Goal: Information Seeking & Learning: Learn about a topic

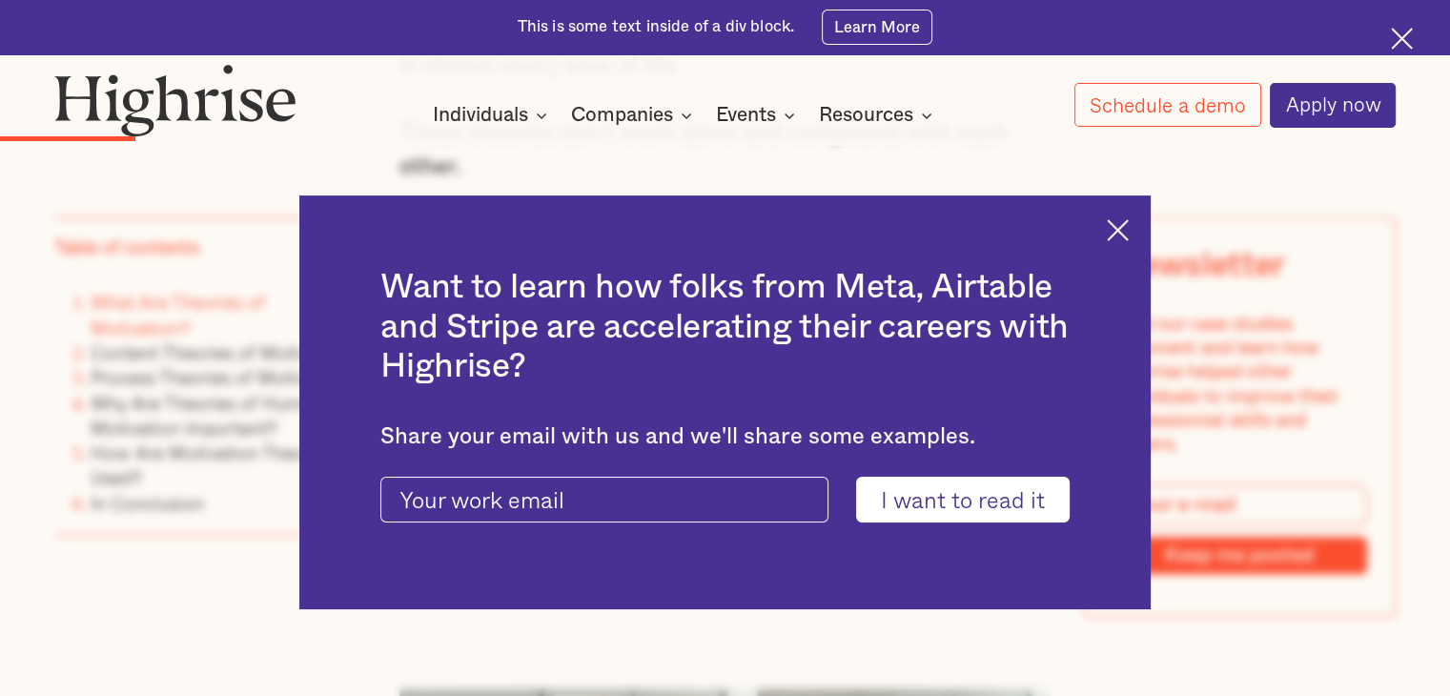
scroll to position [2637, 0]
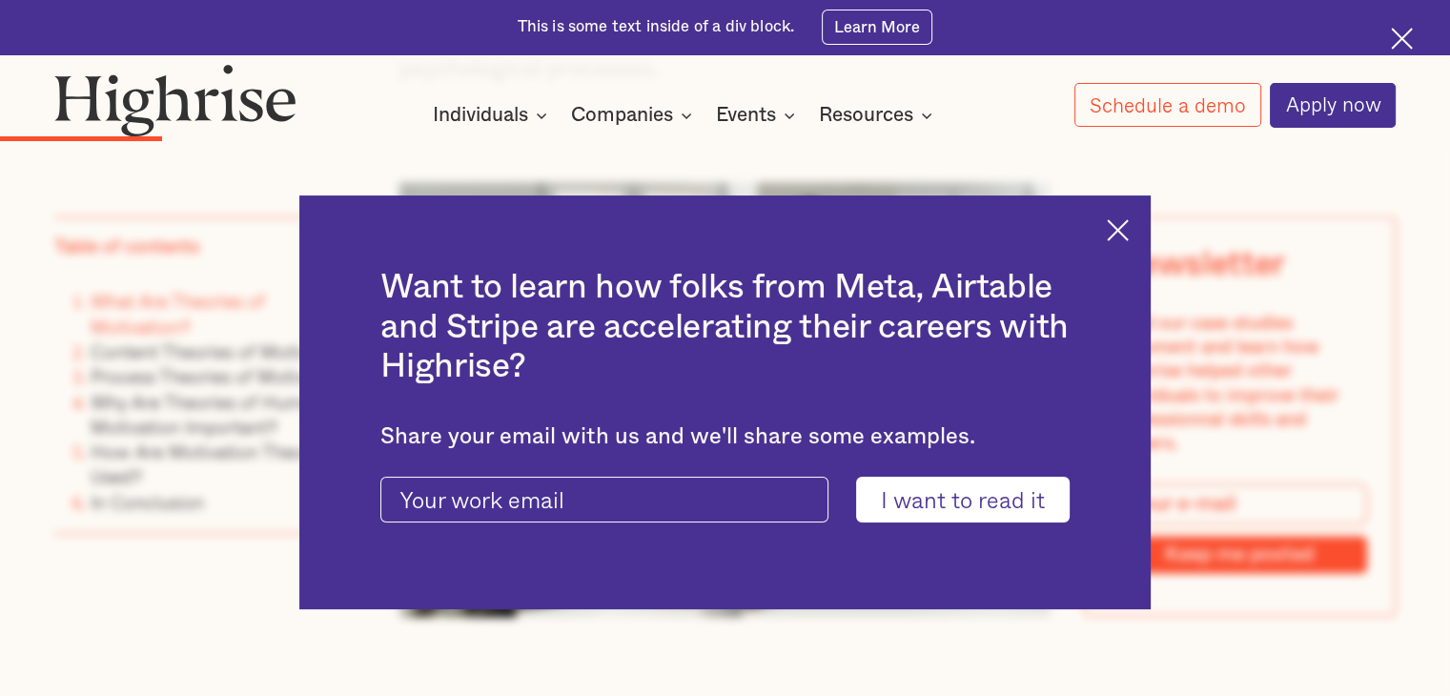
click at [1143, 222] on div "Want to learn how folks from Meta, Airtable and Stripe are accelerating their c…" at bounding box center [725, 401] width 852 height 413
click at [1128, 229] on img at bounding box center [1118, 230] width 22 height 22
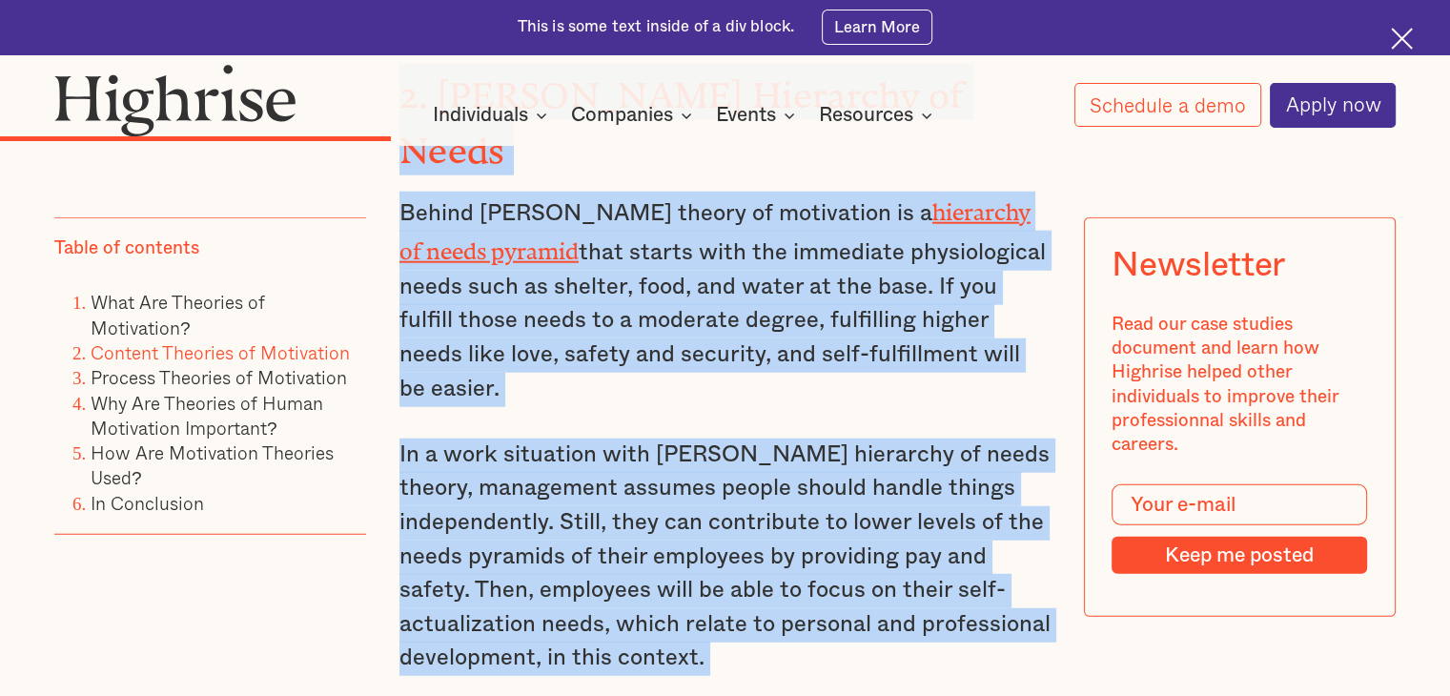
scroll to position [4891, 0]
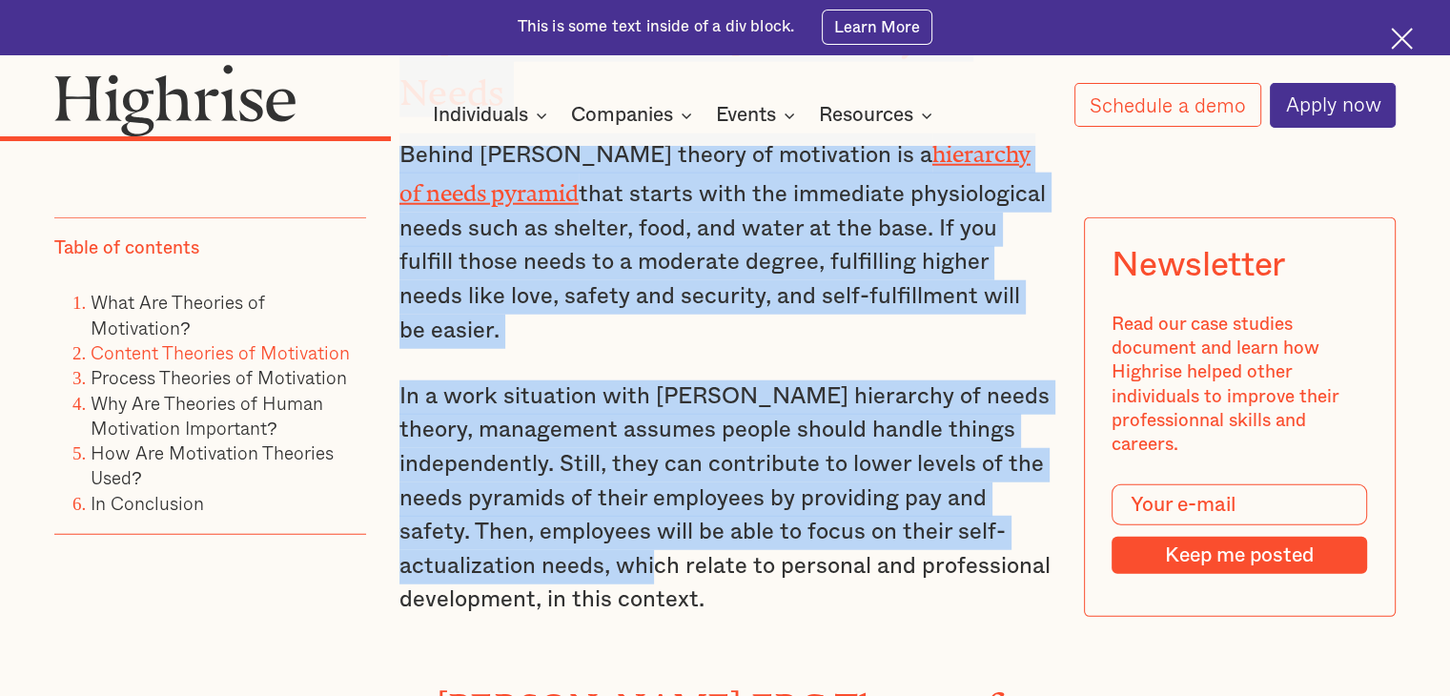
drag, startPoint x: 430, startPoint y: 293, endPoint x: 698, endPoint y: 386, distance: 283.6
type textarea "LoRemips'd Sitametc ad Elitseddoe T & I Utl Etdolo M ali Enimad M venia qu n ex…"
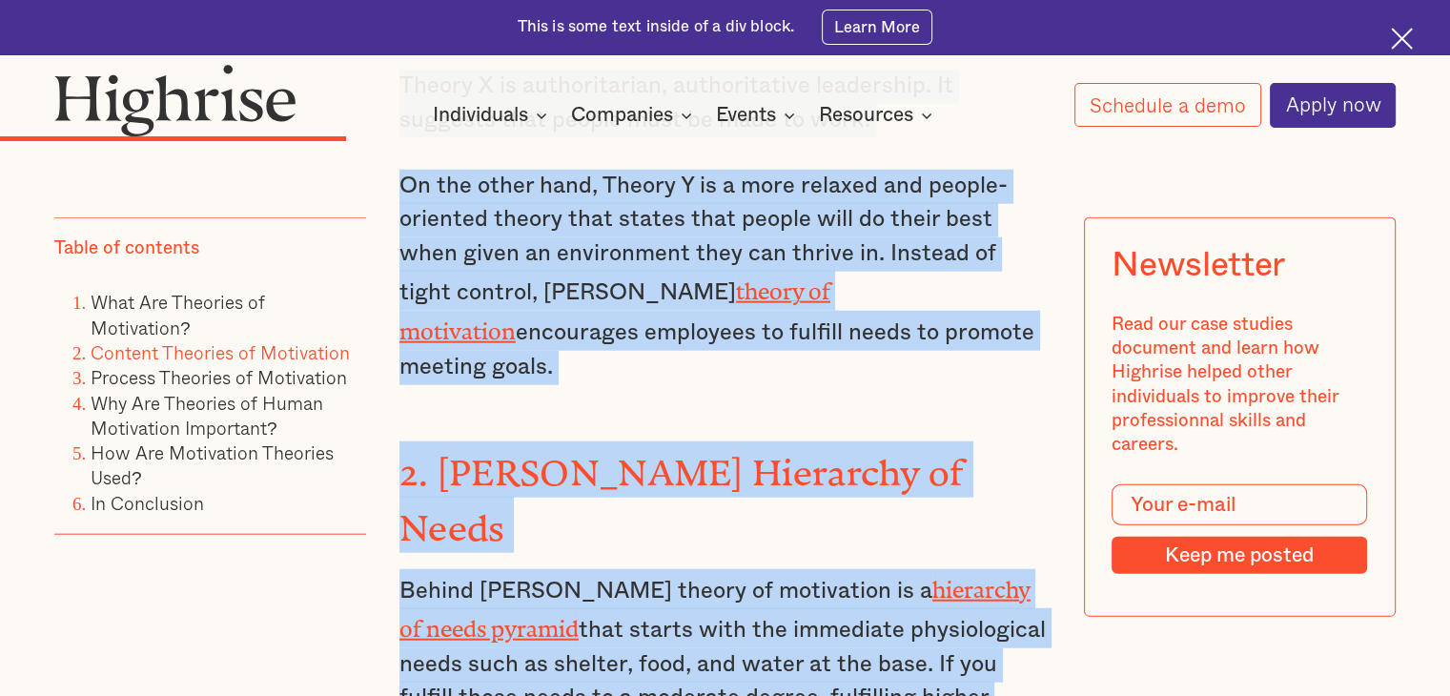
click at [698, 452] on strong "2. [PERSON_NAME] Hierarchy of Needs" at bounding box center [681, 491] width 565 height 79
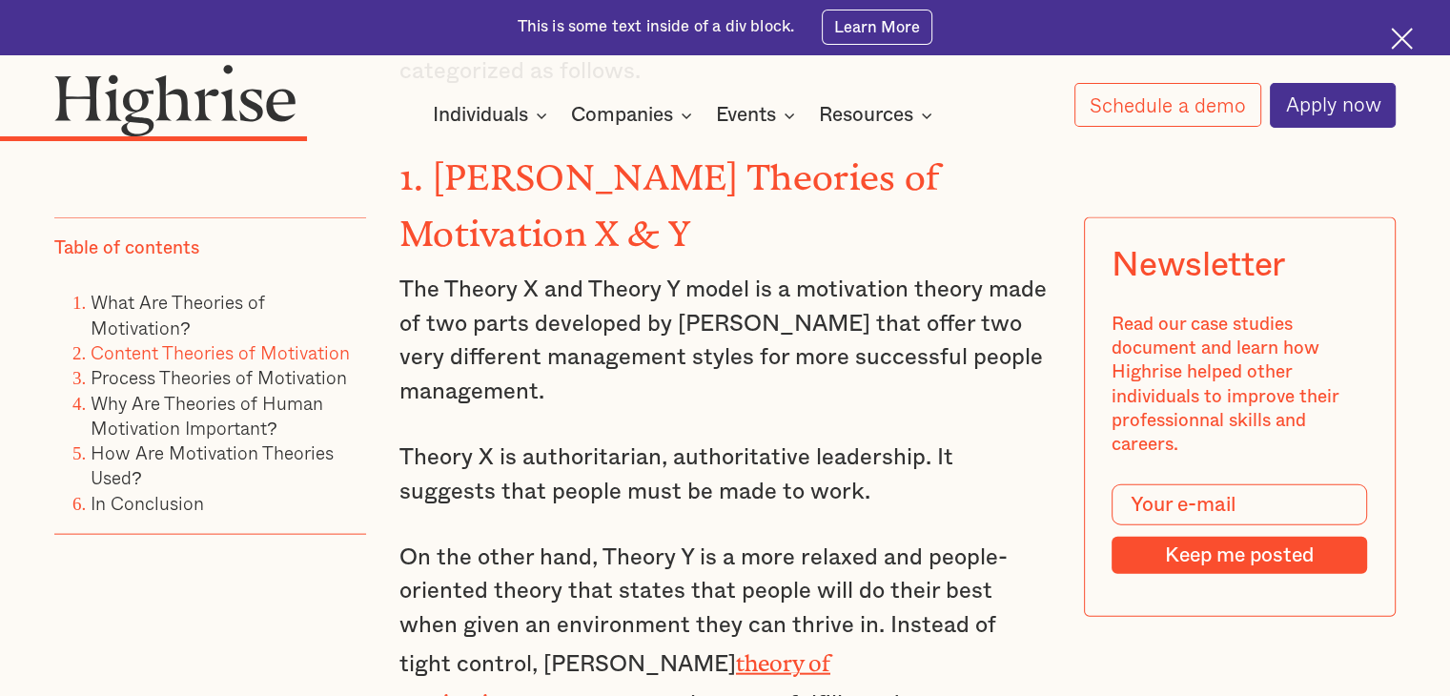
scroll to position [4086, 0]
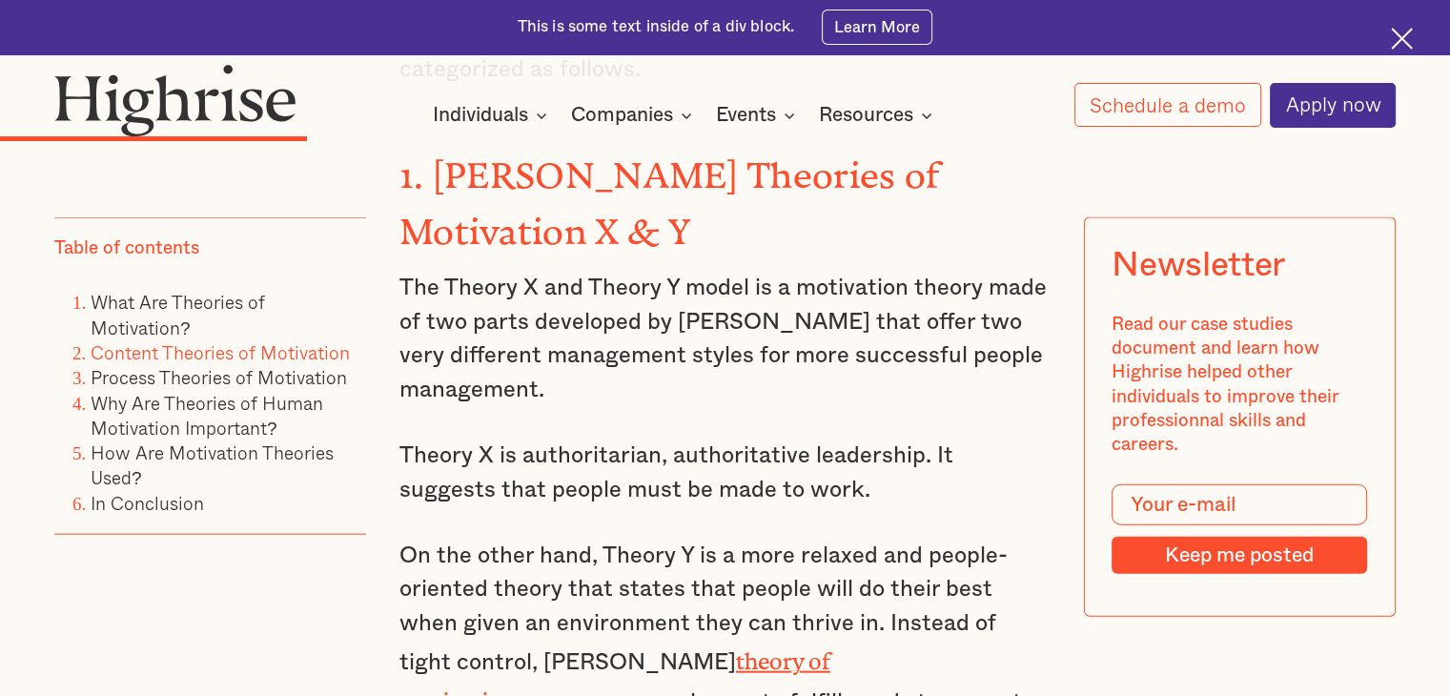
drag, startPoint x: 399, startPoint y: 160, endPoint x: 976, endPoint y: 651, distance: 757.2
copy div "1. [PERSON_NAME] Theories of Motivation X & Y The Theory X and Theory Y model i…"
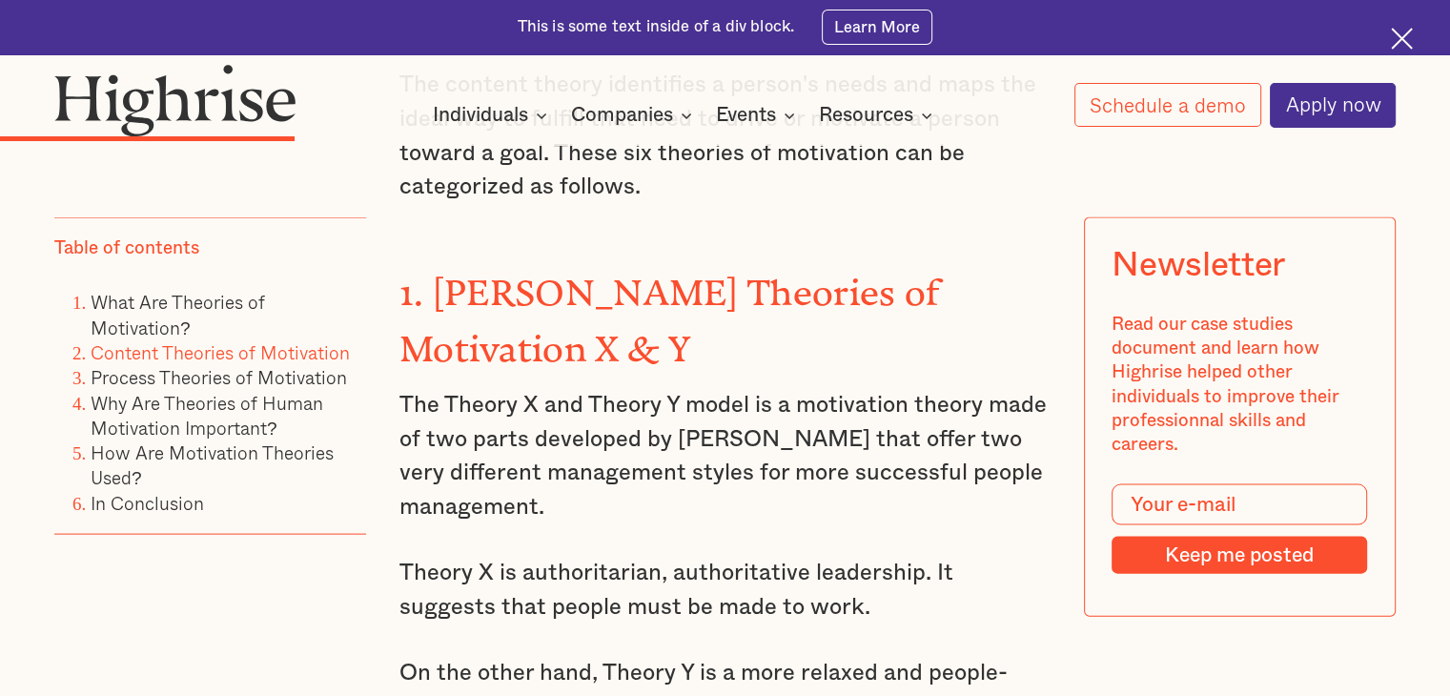
scroll to position [3969, 0]
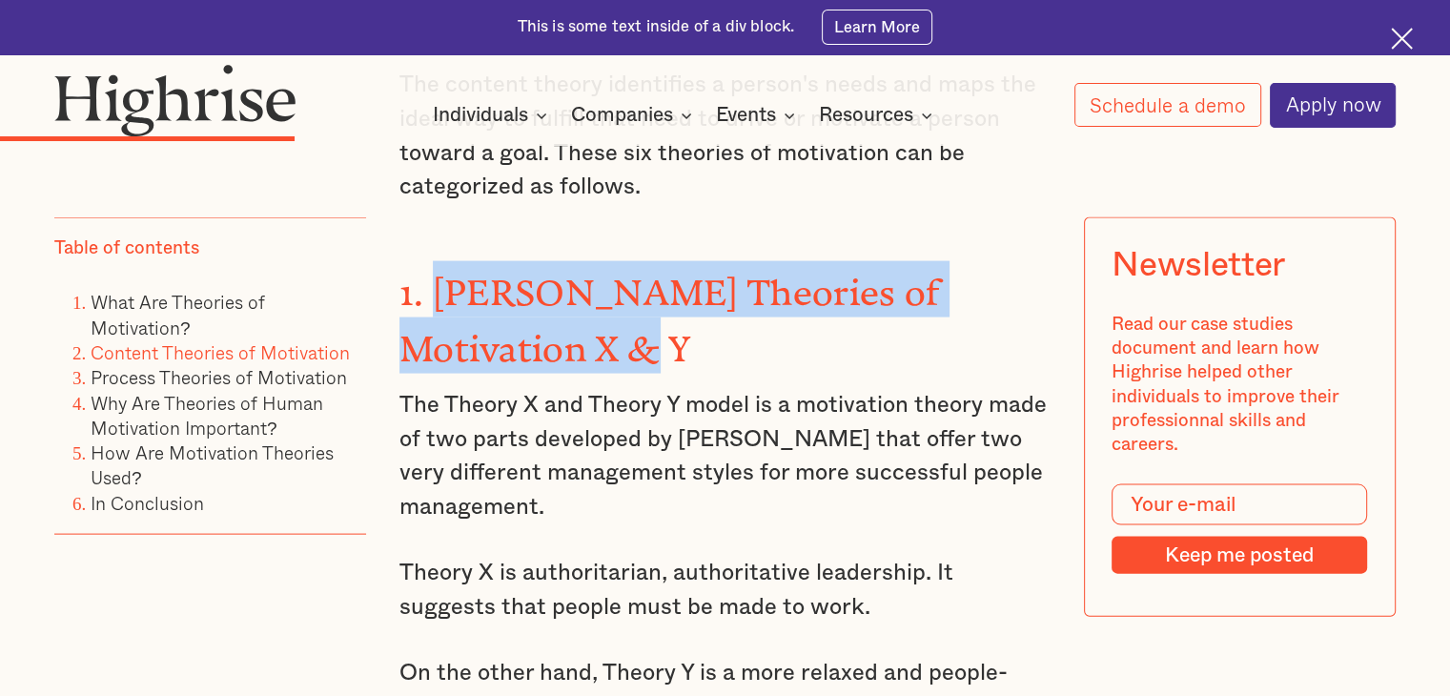
drag, startPoint x: 431, startPoint y: 257, endPoint x: 515, endPoint y: 323, distance: 106.6
click at [515, 323] on h3 "1. [PERSON_NAME] Theories of Motivation X & Y" at bounding box center [724, 317] width 651 height 112
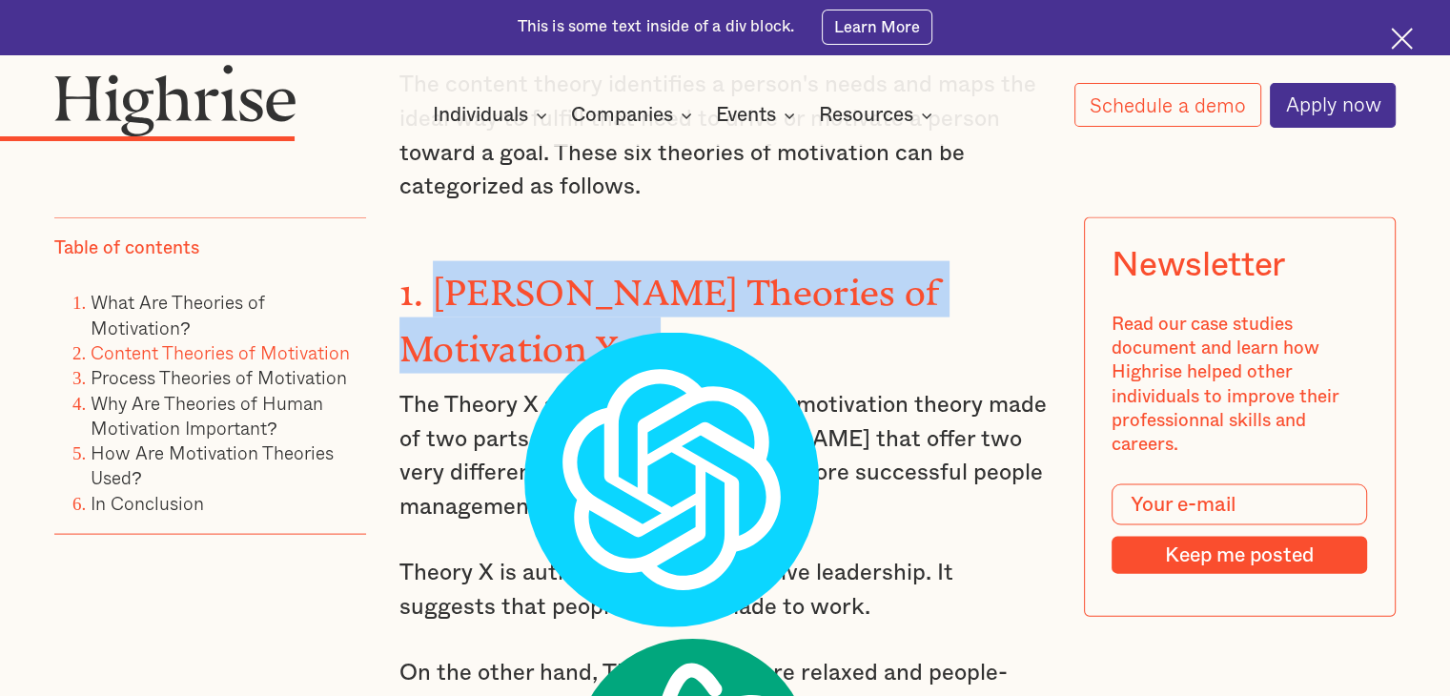
copy strong "[PERSON_NAME] Theories of Motivation X & Y"
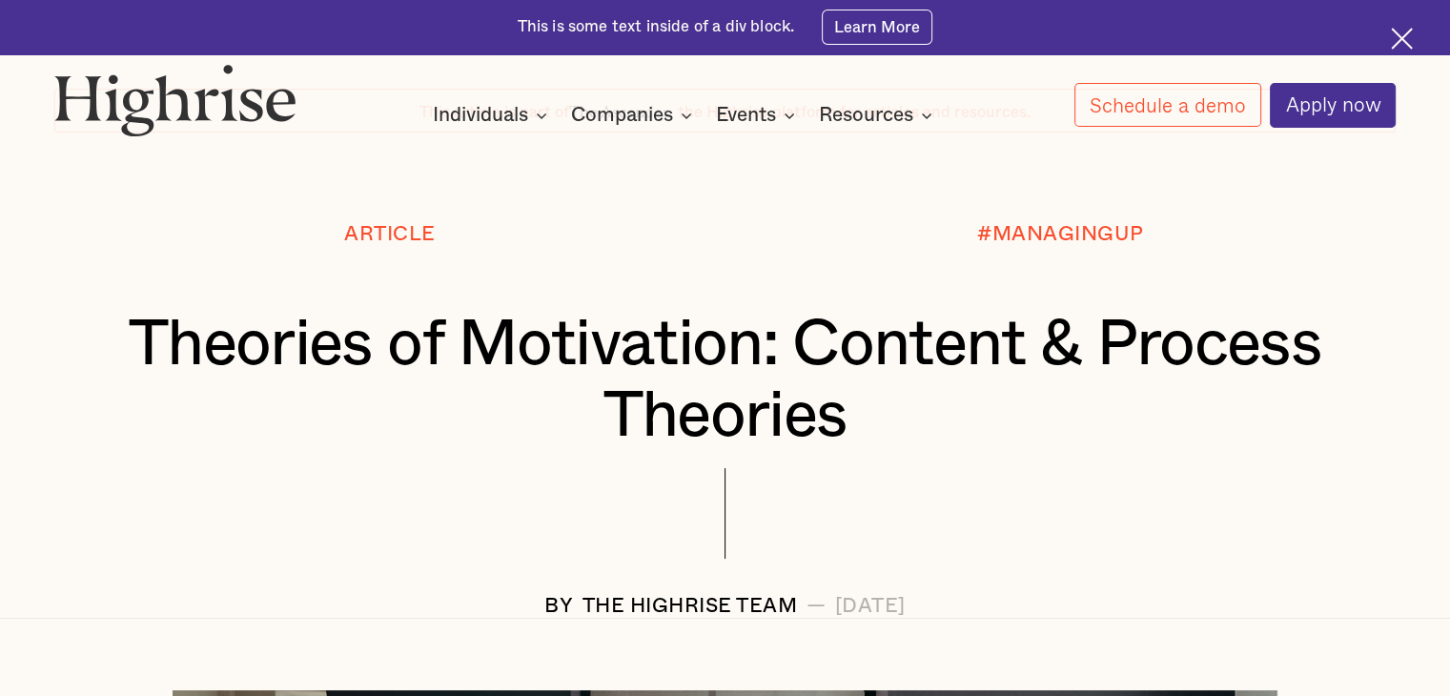
scroll to position [130, 0]
click at [665, 379] on h1 "Theories of Motivation: Content & Process Theories" at bounding box center [725, 379] width 1229 height 142
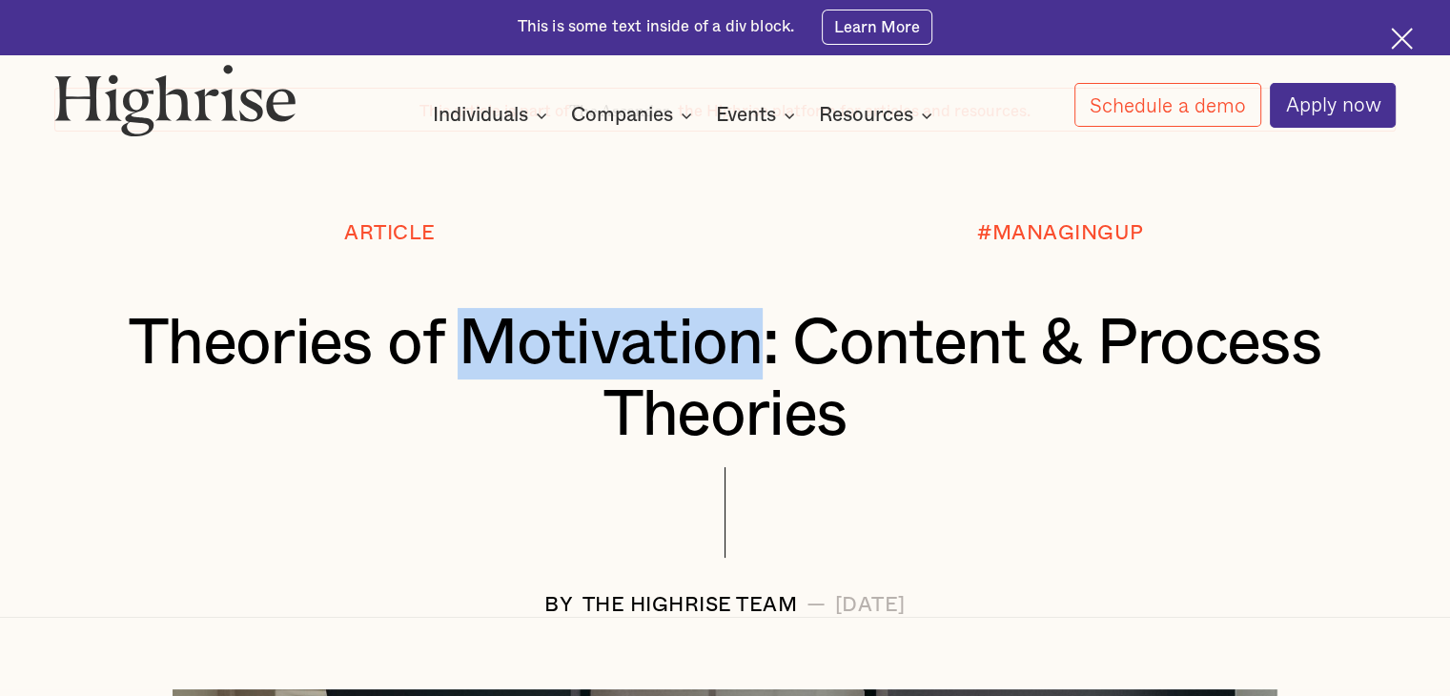
click at [665, 379] on h1 "Theories of Motivation: Content & Process Theories" at bounding box center [725, 379] width 1229 height 142
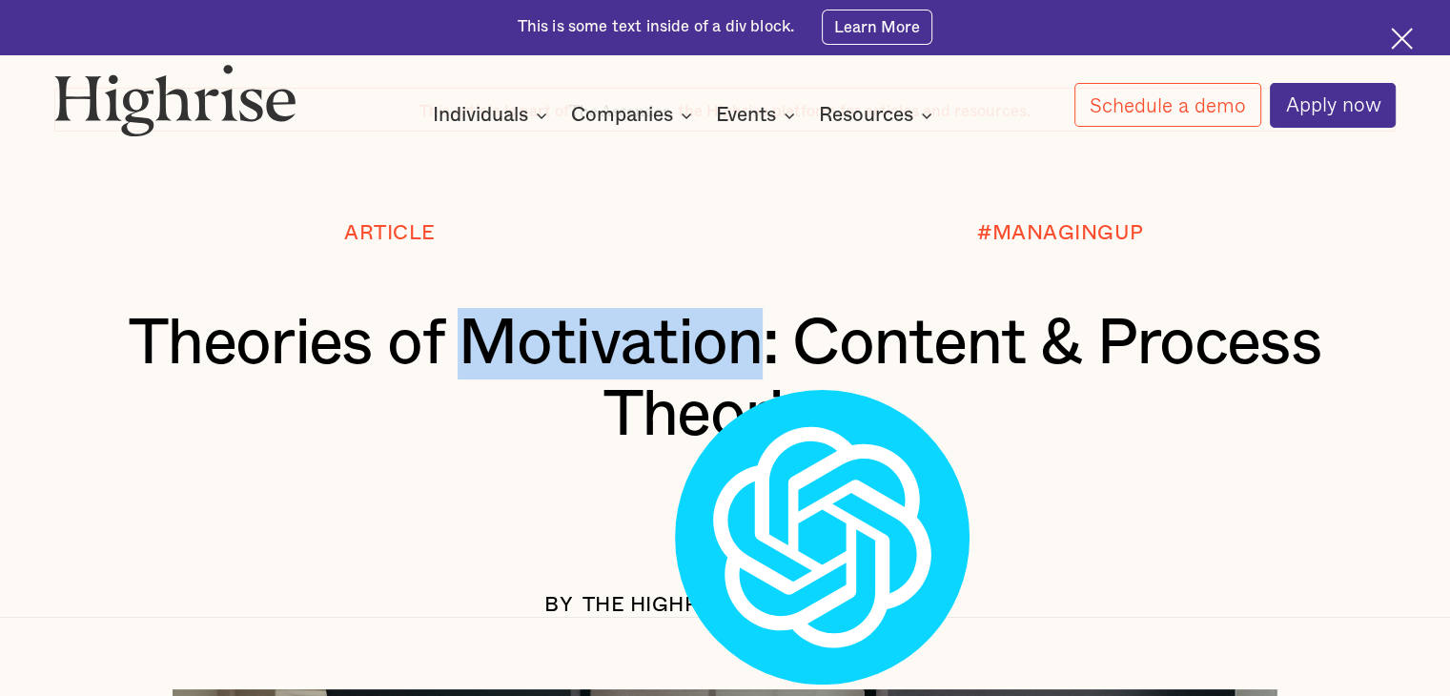
click at [625, 384] on h1 "Theories of Motivation: Content & Process Theories" at bounding box center [725, 379] width 1229 height 142
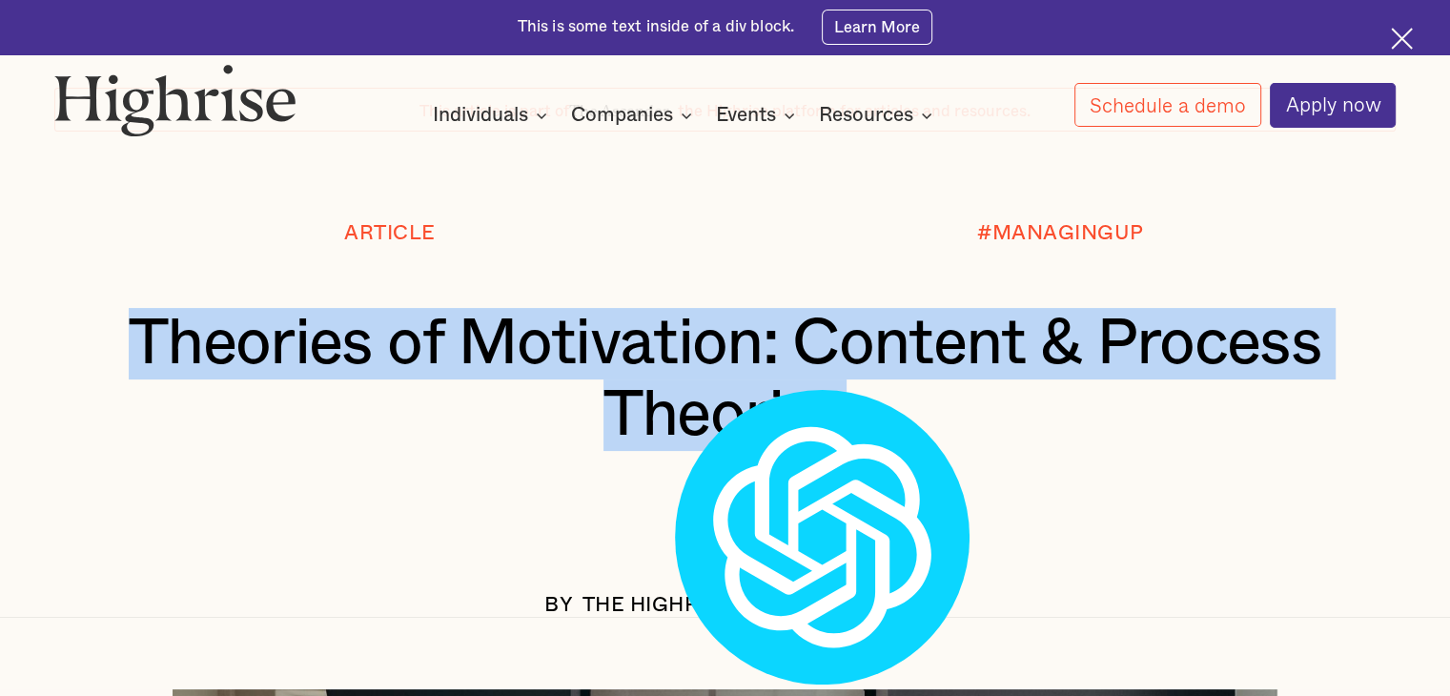
click at [625, 384] on h1 "Theories of Motivation: Content & Process Theories" at bounding box center [725, 379] width 1229 height 142
copy h1 "Theories of Motivation: Content & Process Theories"
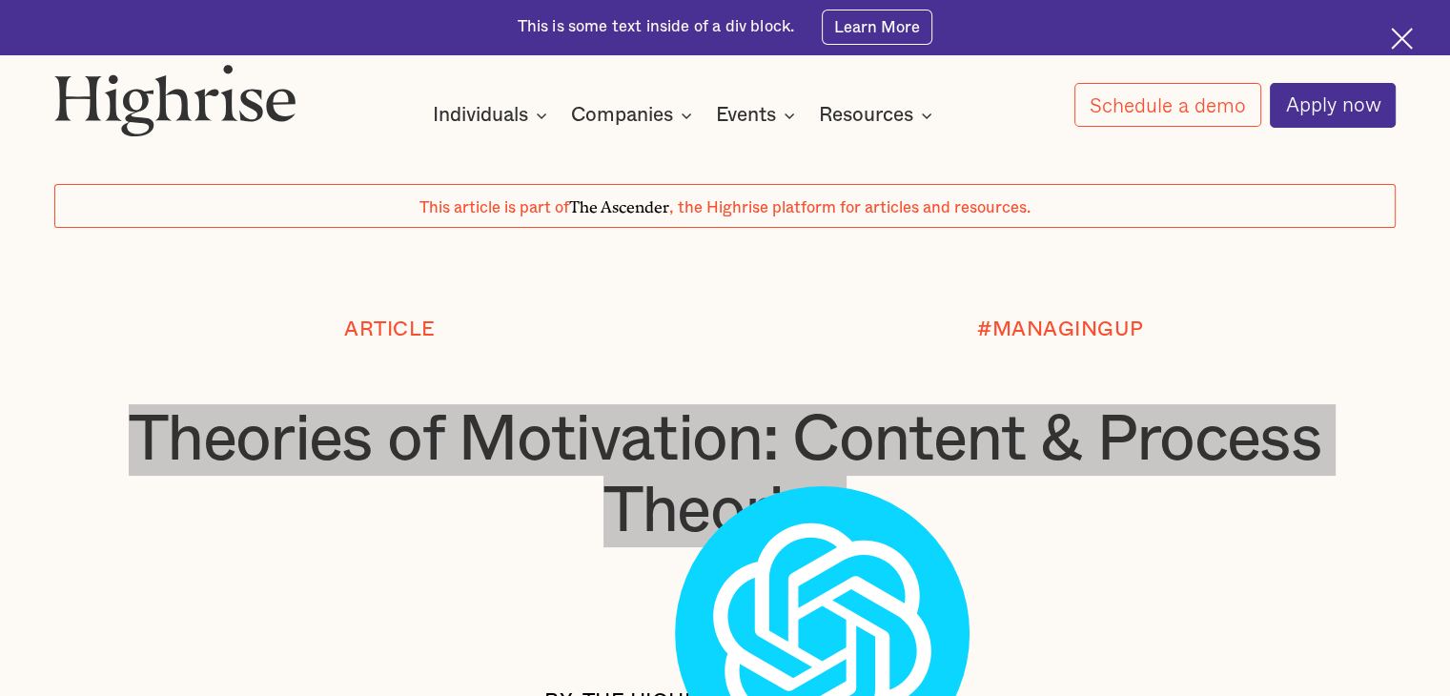
scroll to position [34, 0]
